Goal: Task Accomplishment & Management: Manage account settings

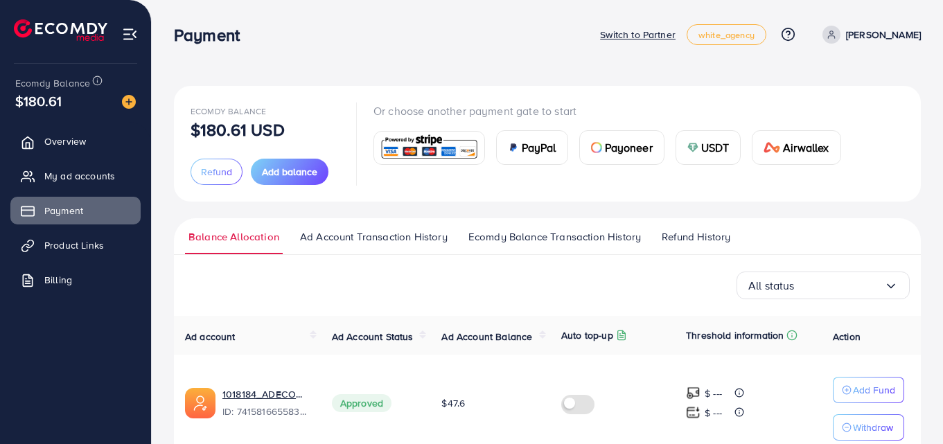
scroll to position [184, 0]
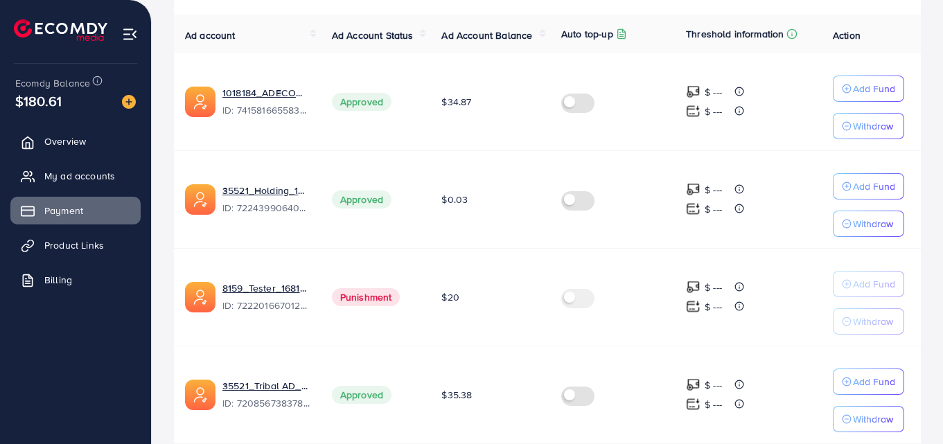
scroll to position [277, 0]
